Goal: Check status: Check status

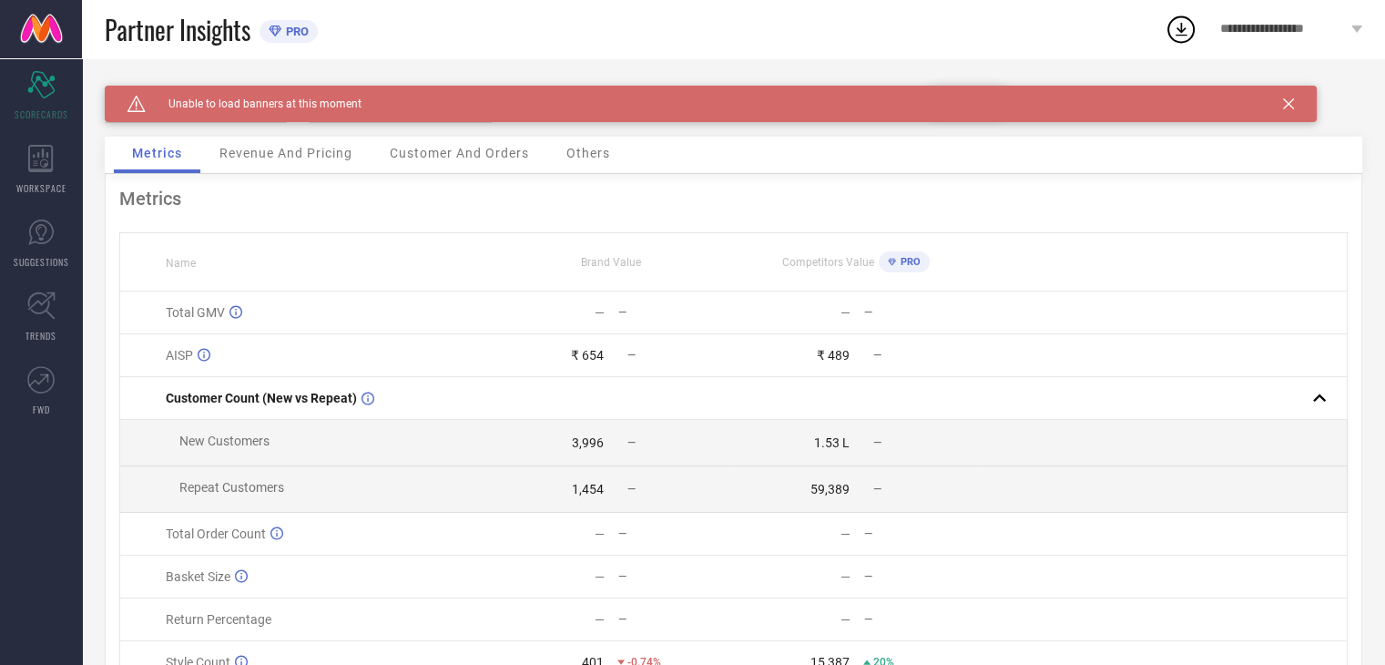
click at [1289, 107] on icon at bounding box center [1288, 103] width 11 height 11
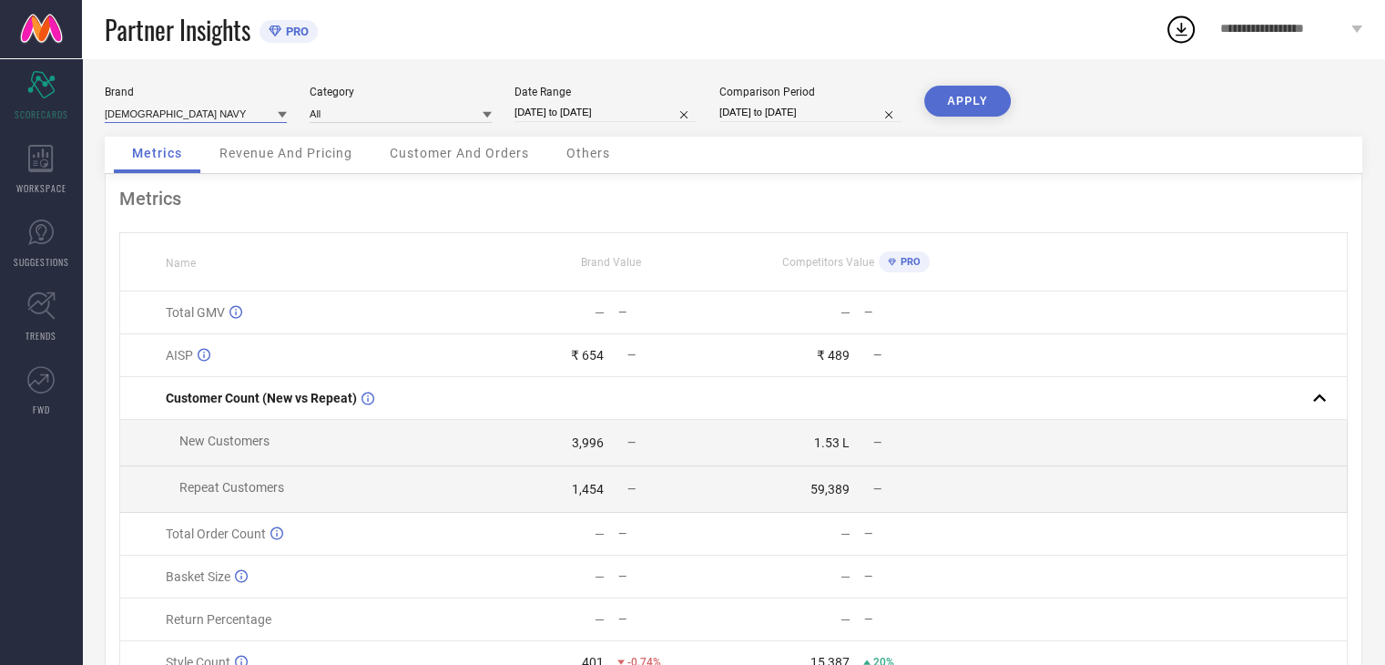
click at [188, 119] on input at bounding box center [196, 113] width 182 height 19
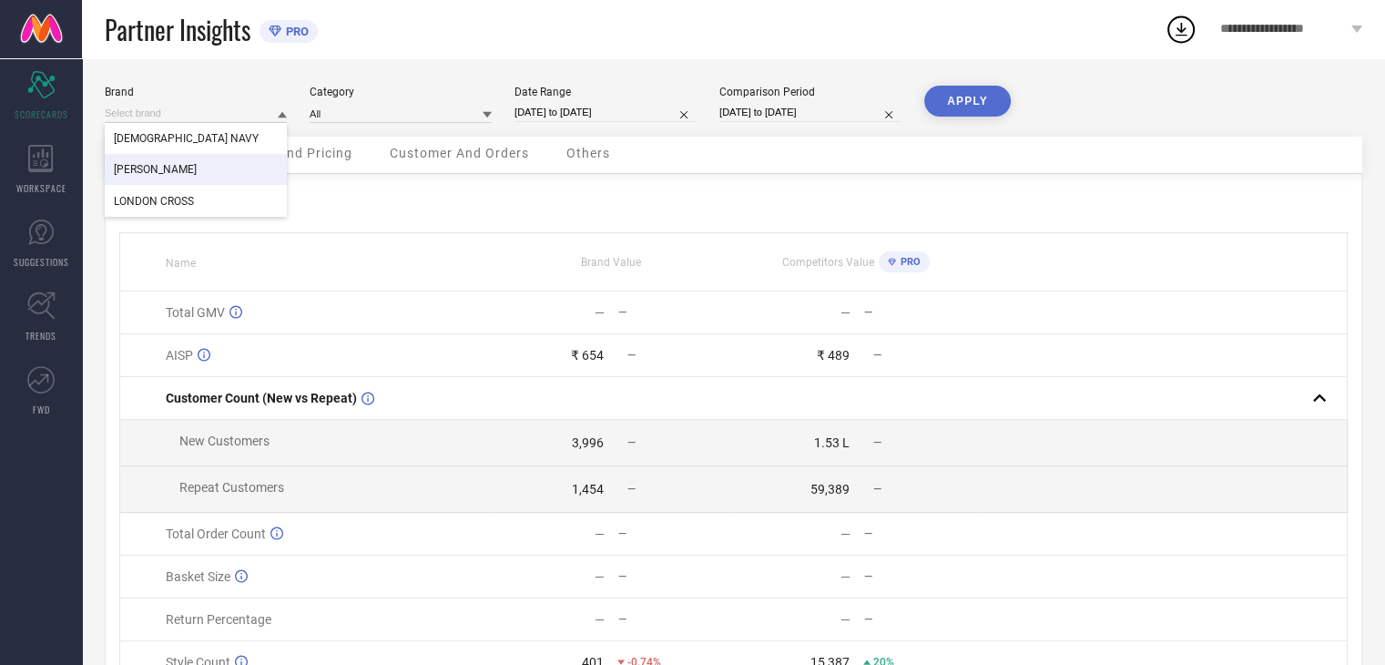
click at [165, 171] on div "[PERSON_NAME]" at bounding box center [196, 169] width 182 height 31
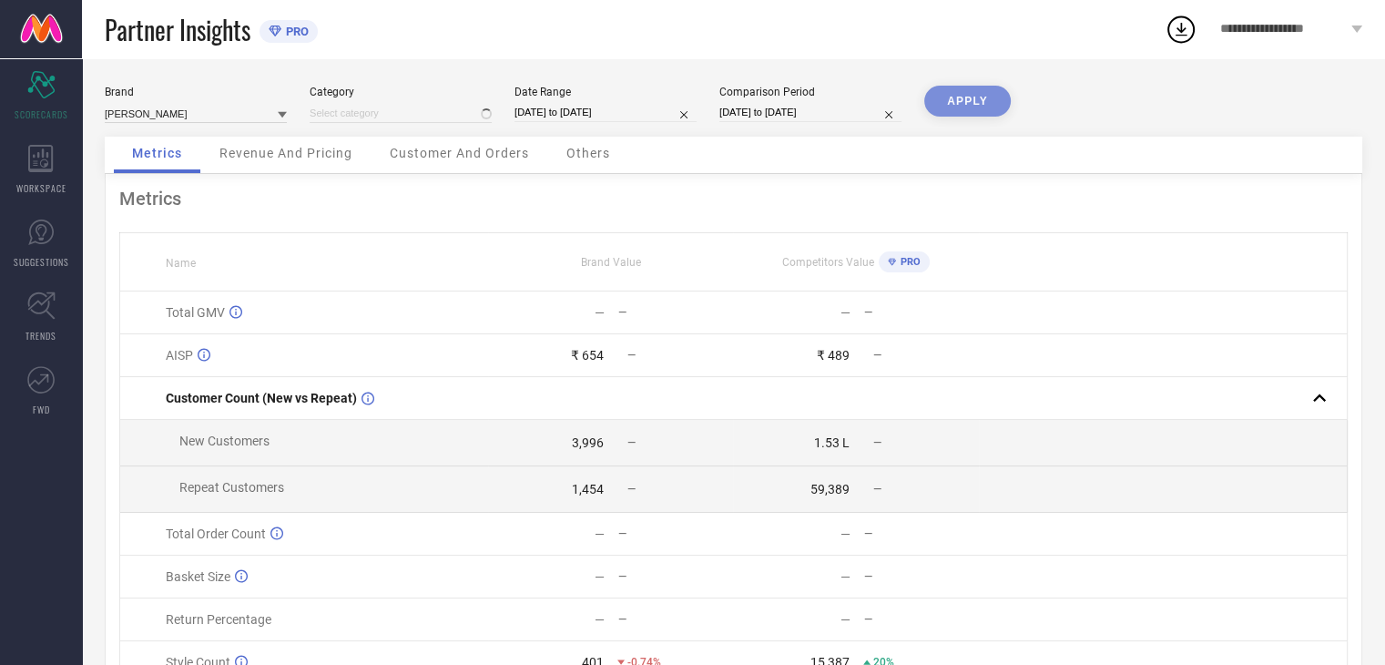
type input "All"
select select "8"
select select "2025"
select select "9"
select select "2025"
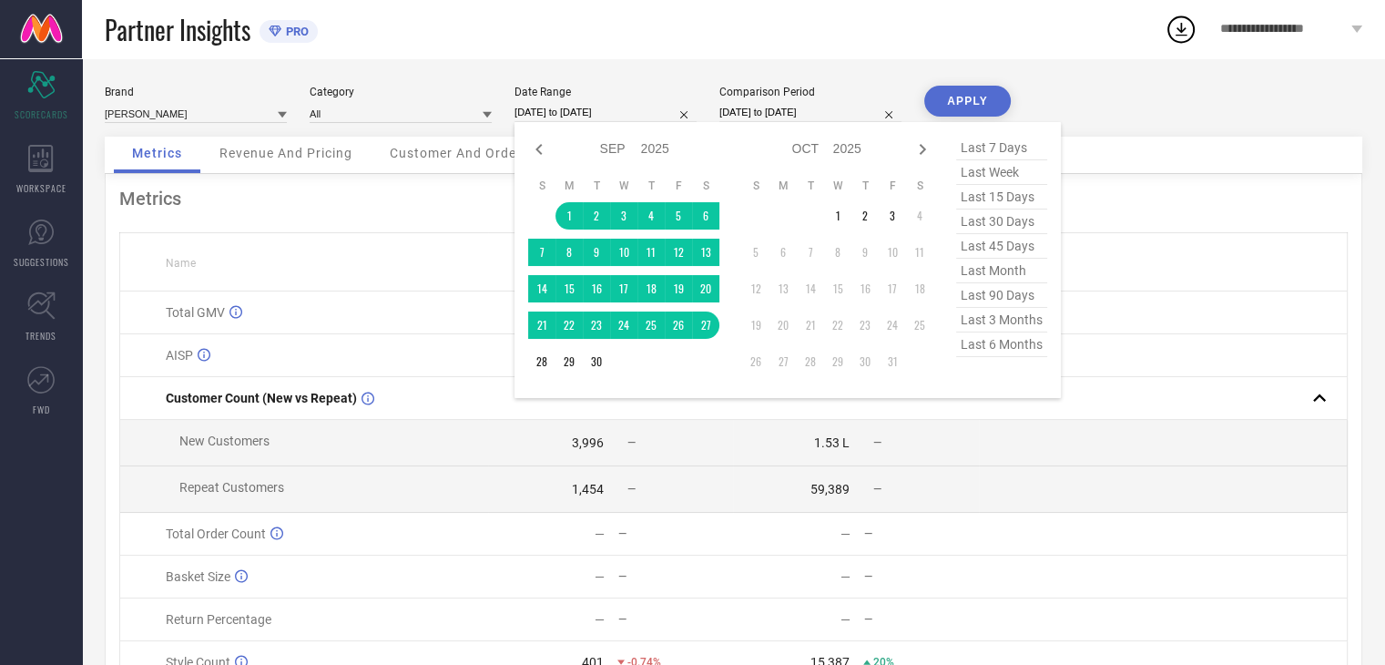
click at [586, 117] on input "[DATE] to [DATE]" at bounding box center [606, 112] width 182 height 19
click at [833, 215] on td "1" at bounding box center [837, 215] width 27 height 27
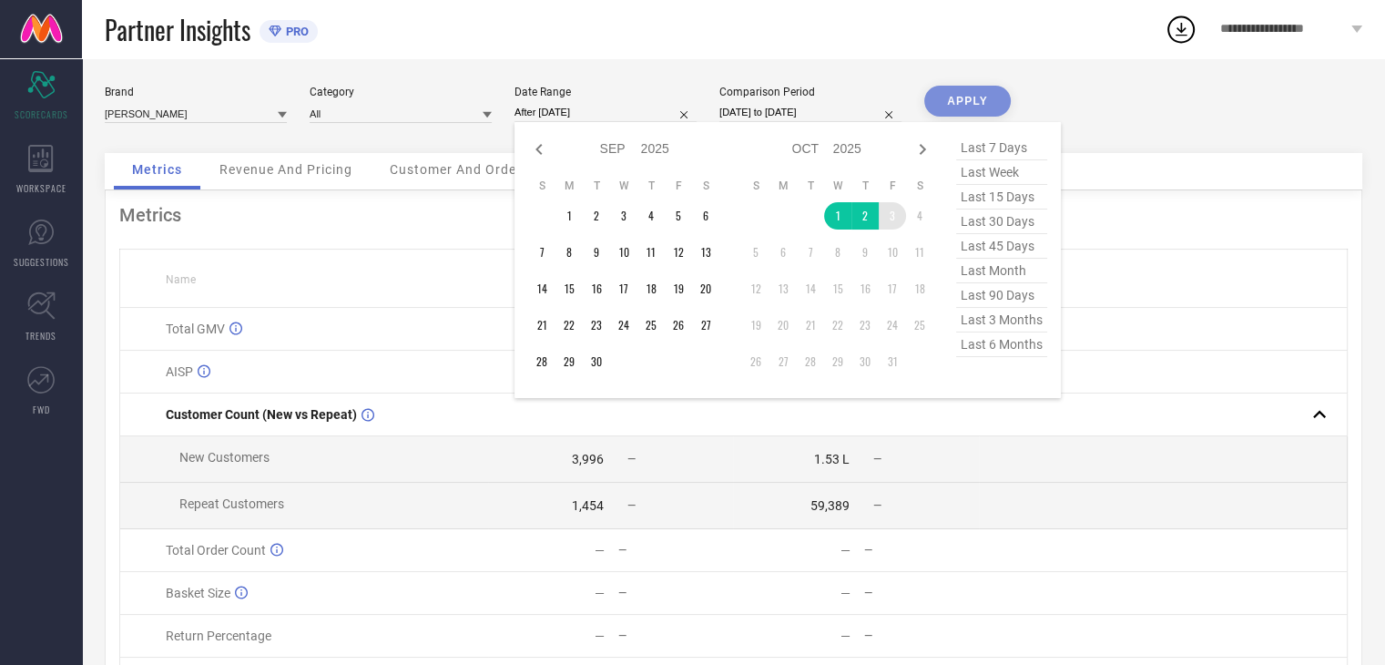
type input "[DATE] to [DATE]"
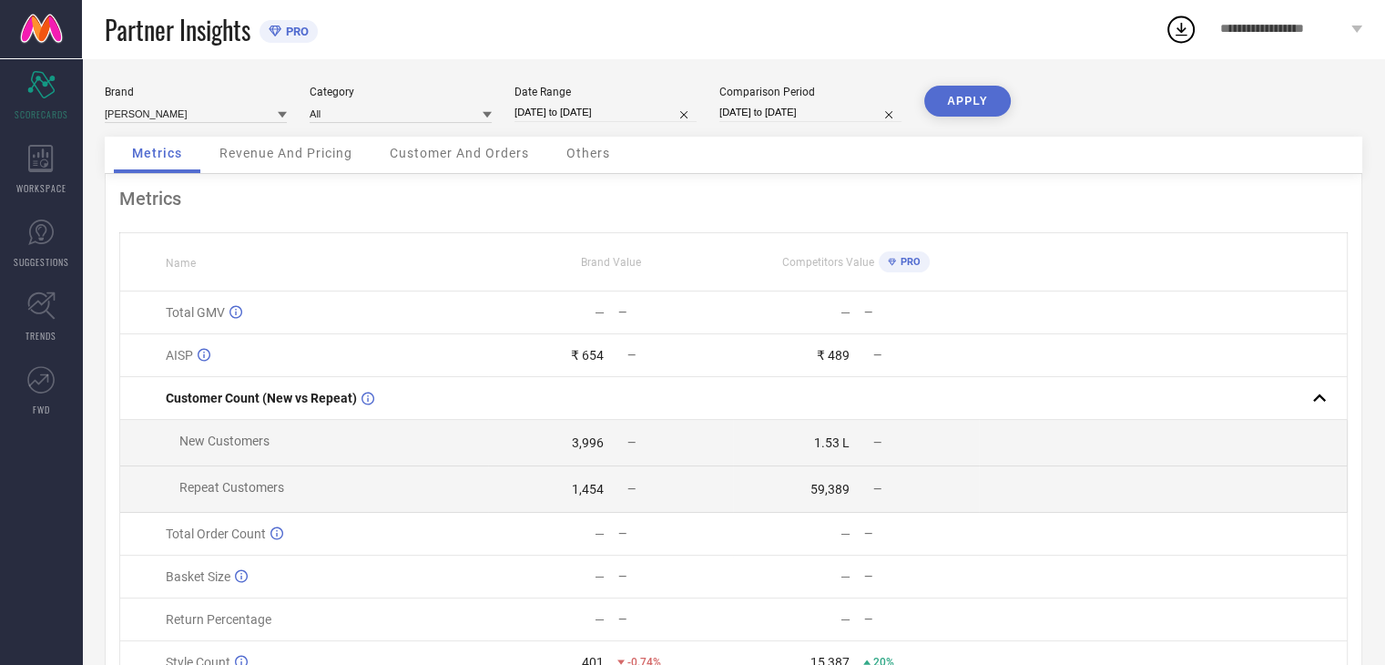
click at [792, 132] on div "[PERSON_NAME] Category All Date Range [DATE] to [DATE] Comparison Period [DATE]…" at bounding box center [734, 111] width 1258 height 51
click at [787, 127] on div "[PERSON_NAME] Category All Date Range [DATE] to [DATE] Comparison Period [DATE]…" at bounding box center [734, 111] width 1258 height 51
click at [765, 116] on input "[DATE] to [DATE]" at bounding box center [810, 112] width 182 height 19
select select "8"
select select "2024"
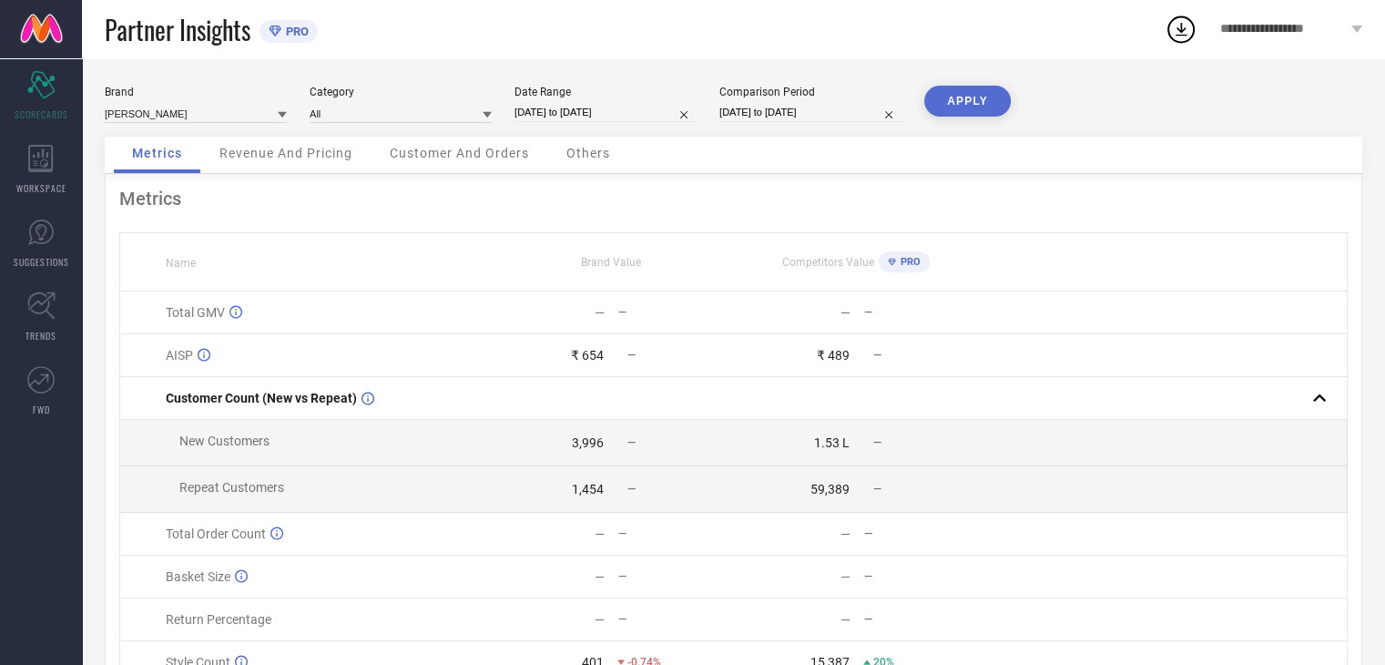
select select "9"
select select "2024"
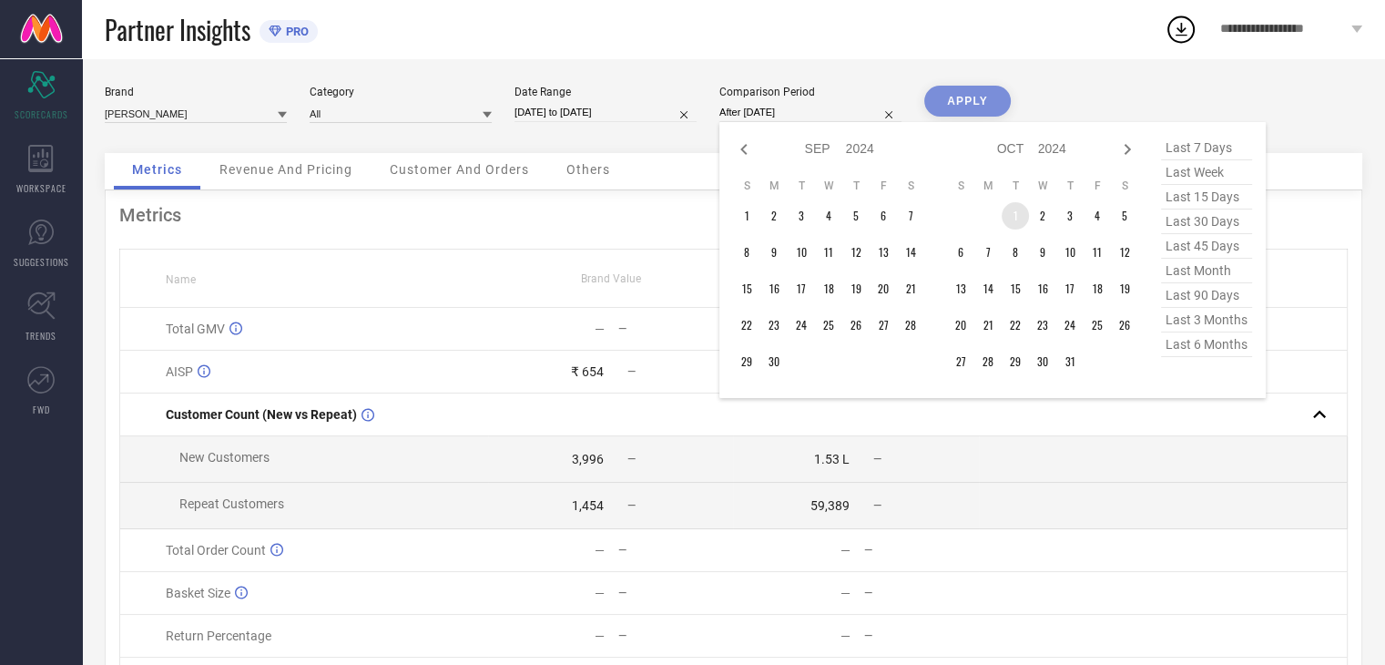
click at [1021, 218] on td "1" at bounding box center [1015, 215] width 27 height 27
type input "[DATE] to [DATE]"
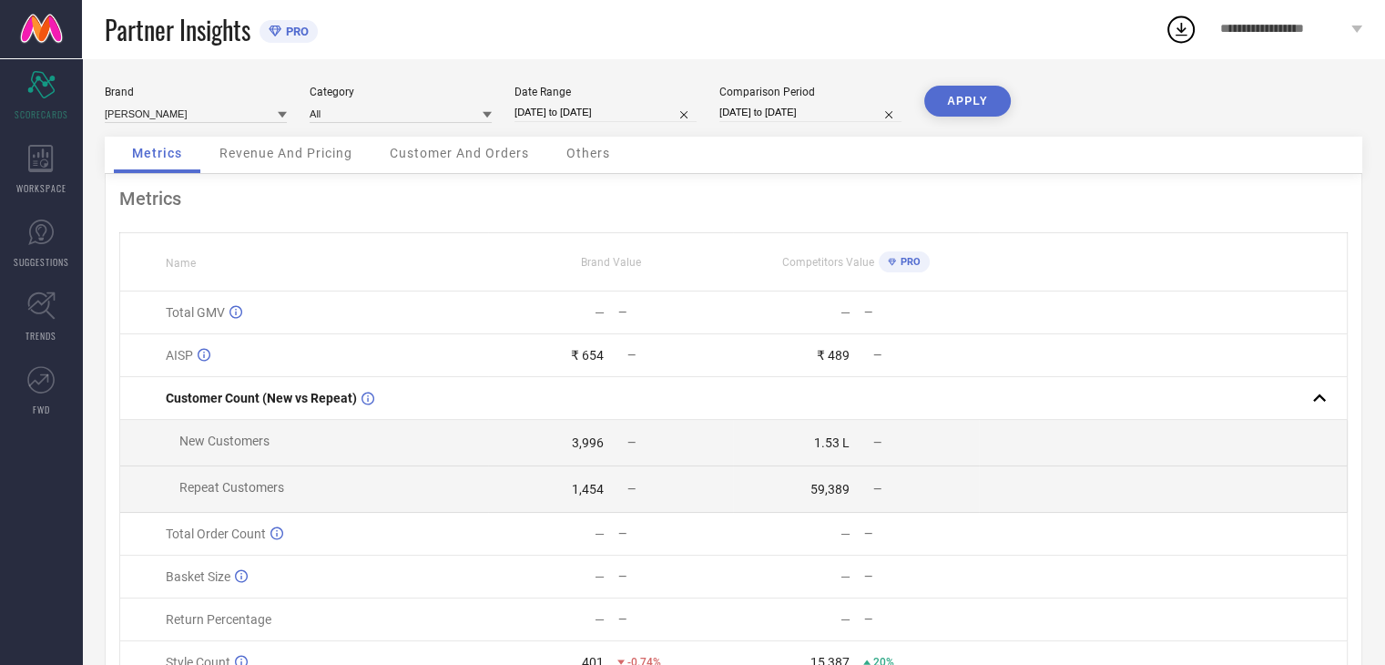
click at [958, 87] on button "APPLY" at bounding box center [967, 101] width 87 height 31
click at [314, 159] on span "Revenue And Pricing" at bounding box center [285, 153] width 133 height 15
